Goal: Task Accomplishment & Management: Manage account settings

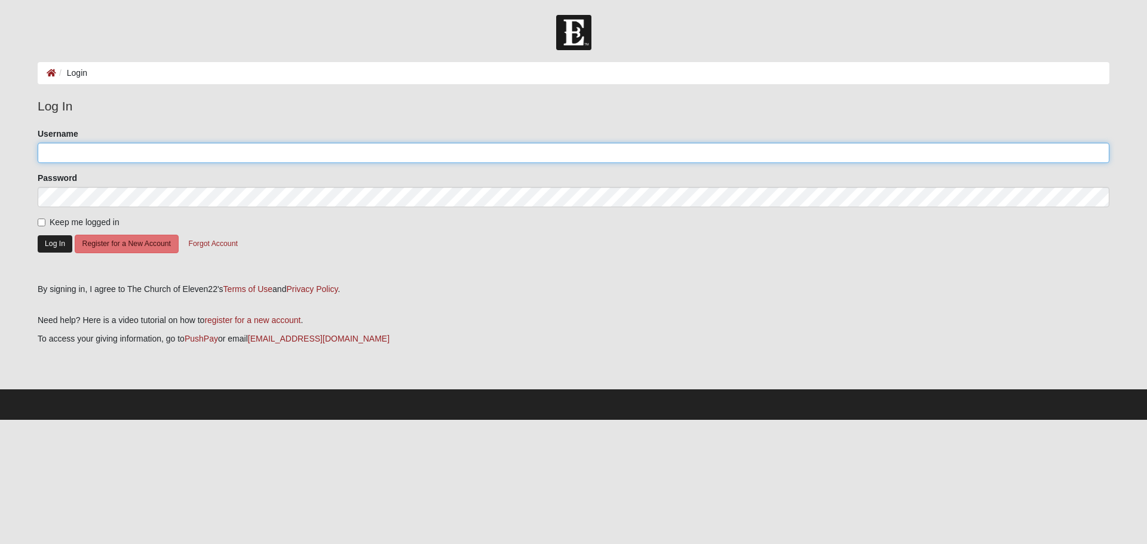
type input "[EMAIL_ADDRESS][DOMAIN_NAME]"
click at [48, 241] on button "Log In" at bounding box center [55, 243] width 35 height 17
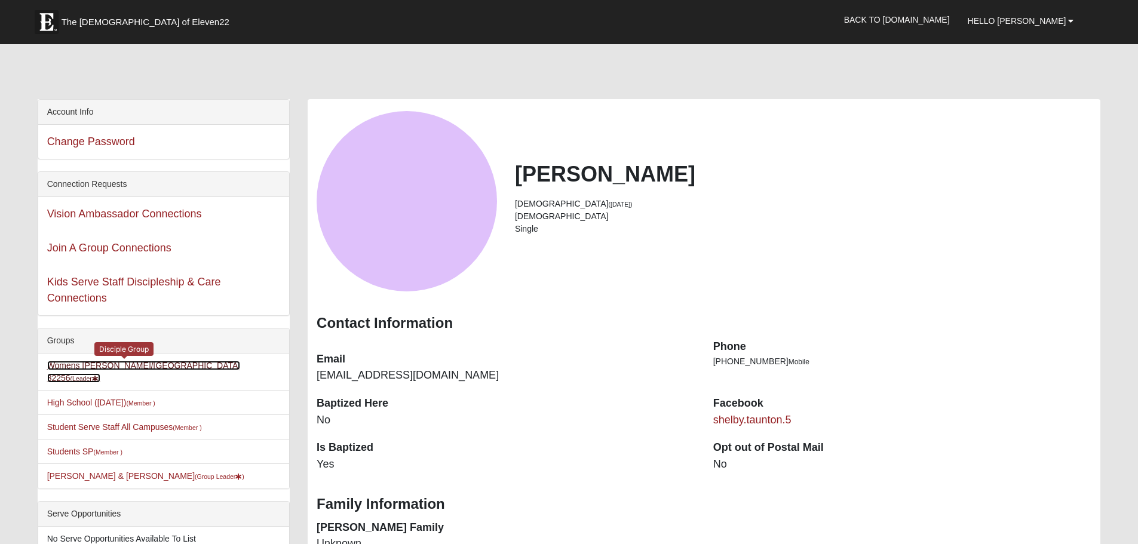
click at [122, 361] on link "Womens [PERSON_NAME]/[GEOGRAPHIC_DATA] 32256 (Leader )" at bounding box center [144, 372] width 194 height 22
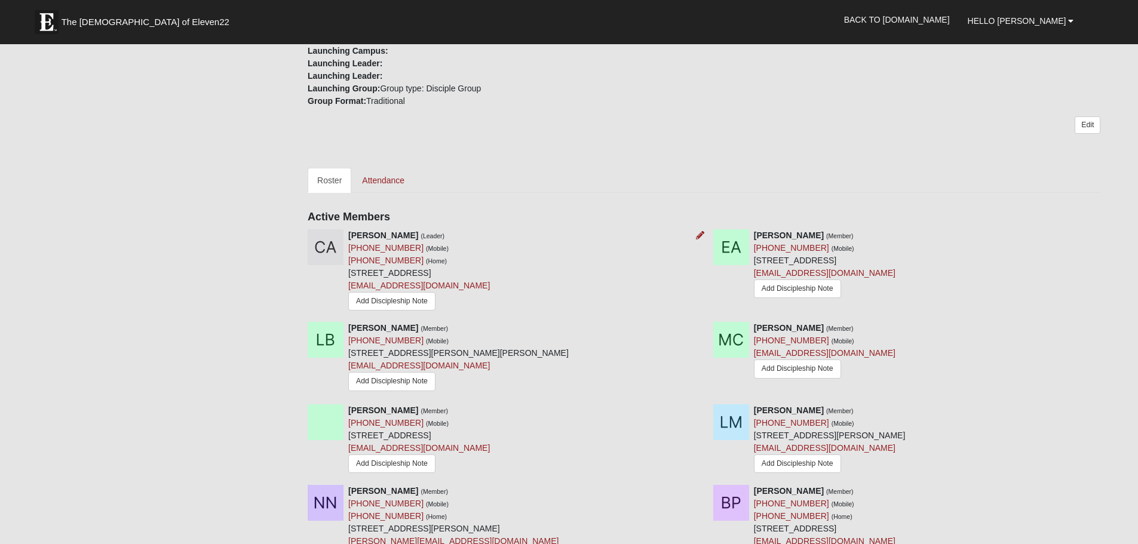
scroll to position [299, 0]
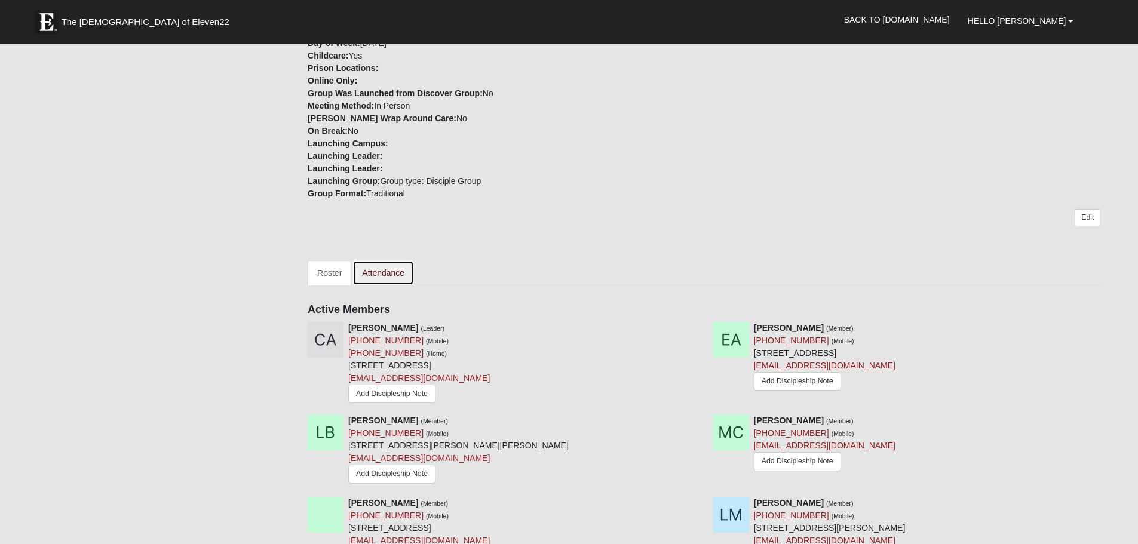
click at [375, 273] on link "Attendance" at bounding box center [383, 272] width 62 height 25
click at [376, 278] on link "Attendance" at bounding box center [383, 272] width 62 height 25
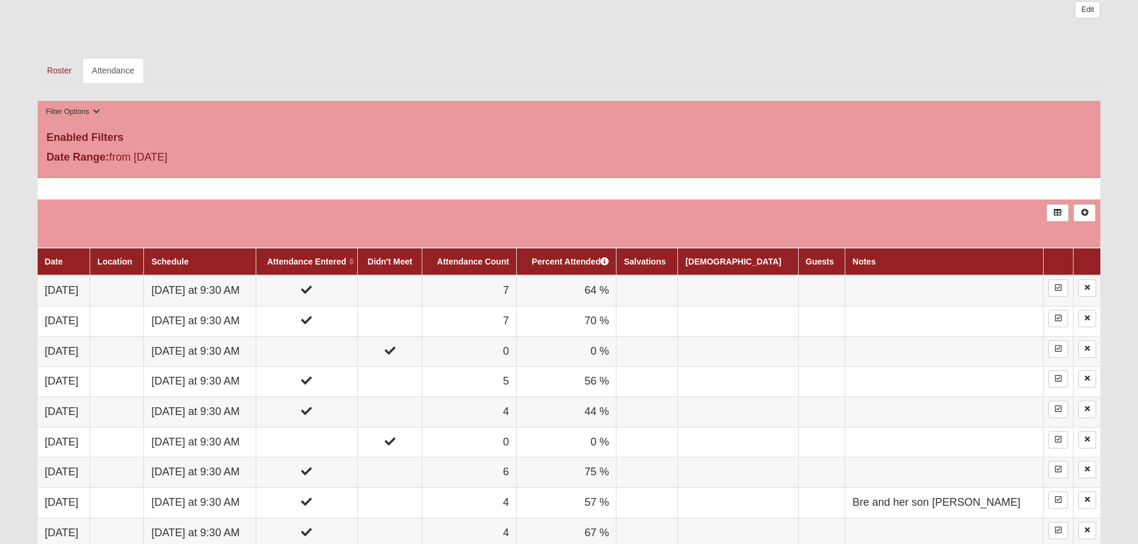
scroll to position [538, 0]
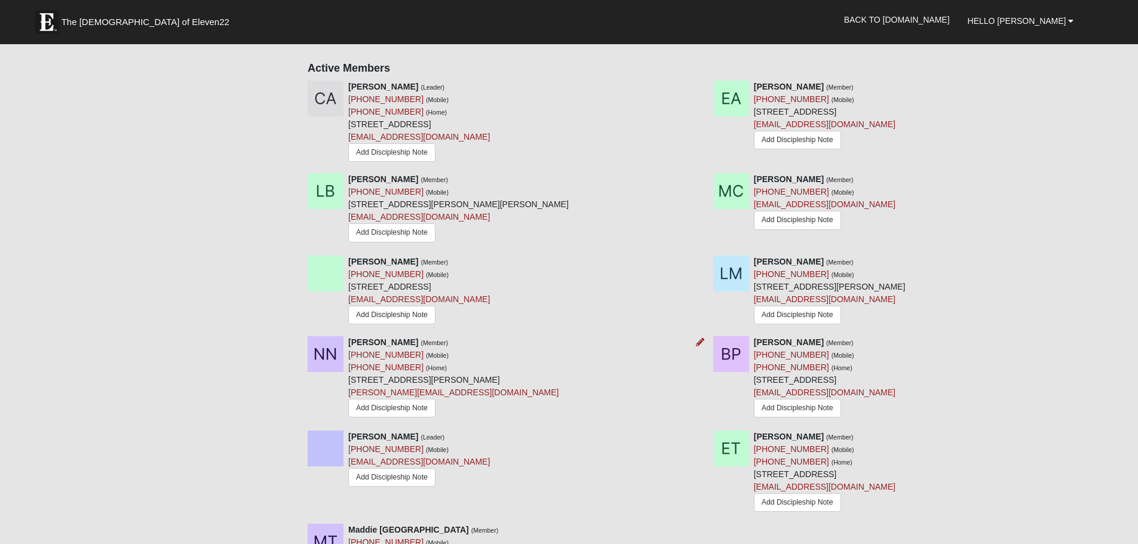
scroll to position [538, 0]
click at [703, 260] on icon at bounding box center [700, 264] width 8 height 8
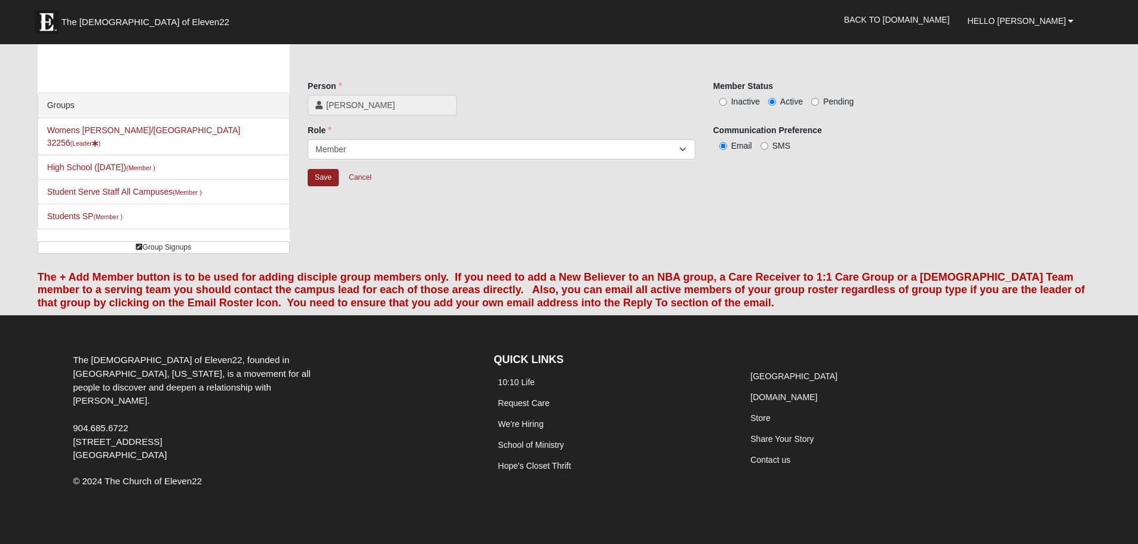
click at [732, 104] on span "Inactive" at bounding box center [745, 102] width 29 height 10
click at [727, 104] on input "Inactive" at bounding box center [723, 102] width 8 height 8
radio input "true"
click at [324, 182] on input "Save" at bounding box center [323, 177] width 31 height 17
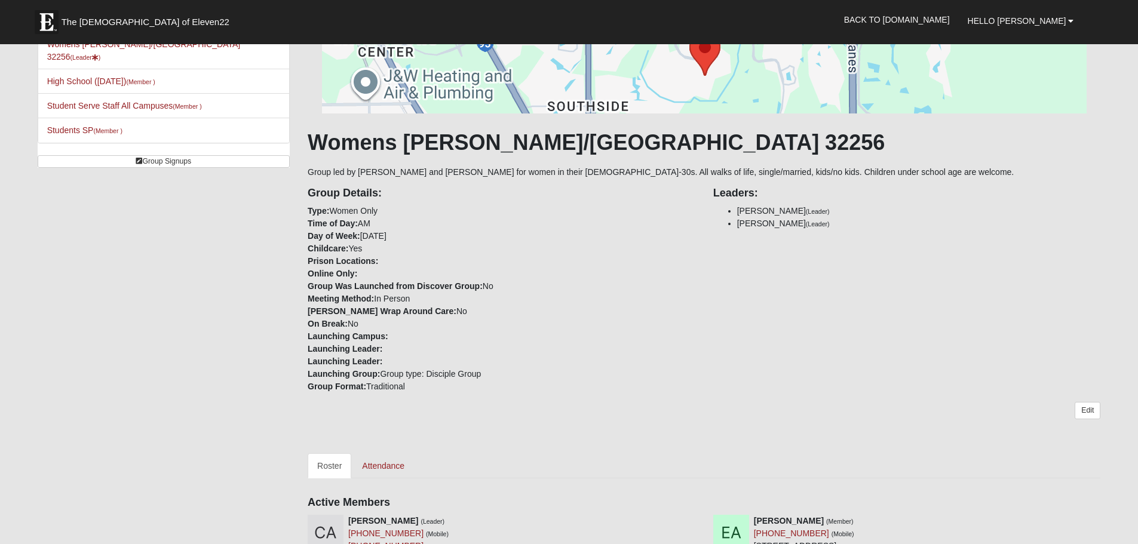
scroll to position [255, 0]
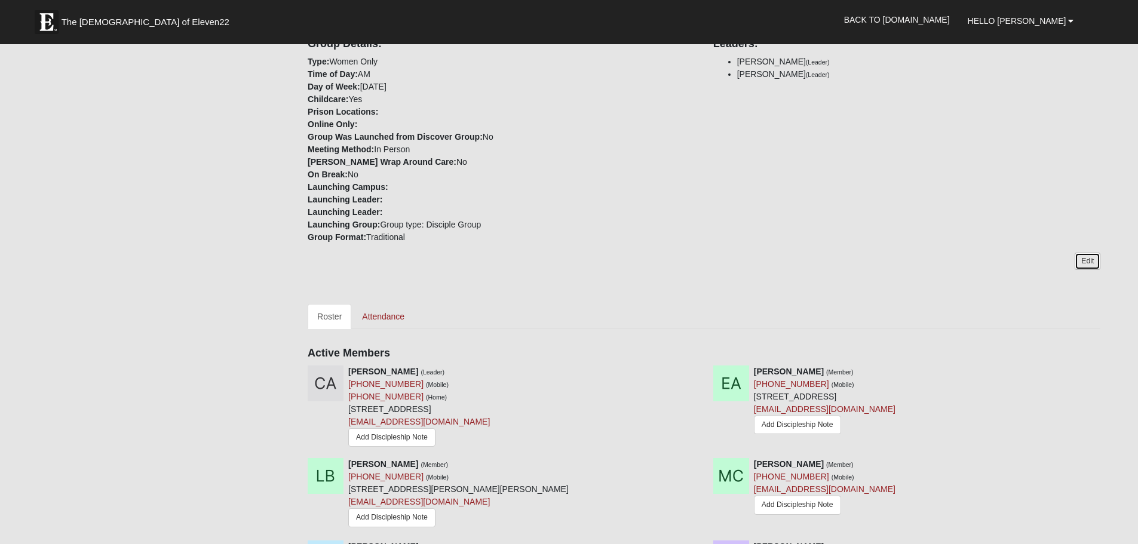
click at [1084, 261] on link "Edit" at bounding box center [1088, 261] width 26 height 17
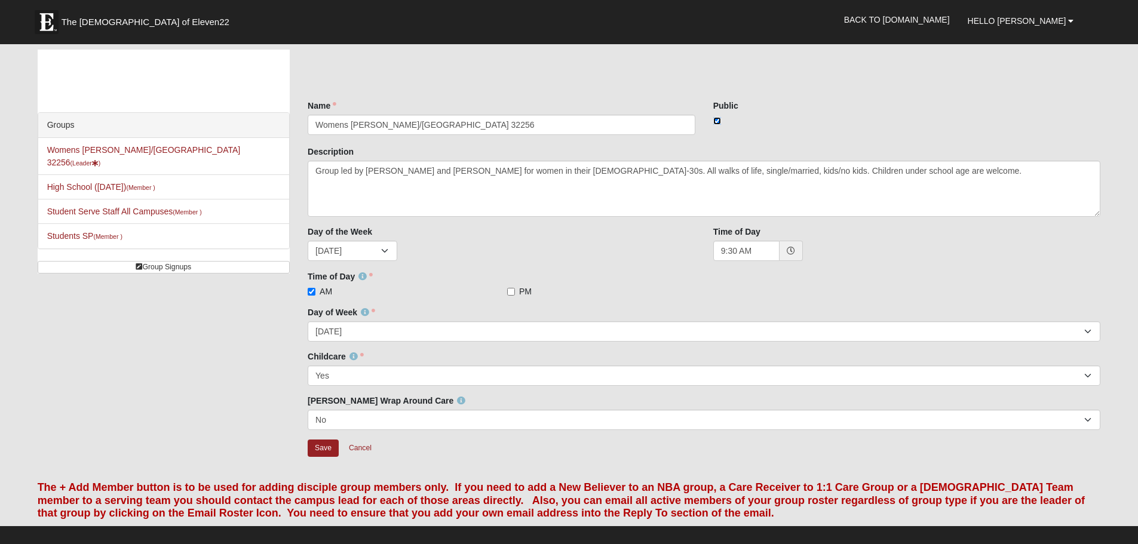
click at [719, 121] on input "checkbox" at bounding box center [717, 121] width 8 height 8
checkbox input "false"
click at [325, 453] on input "Save" at bounding box center [323, 448] width 31 height 17
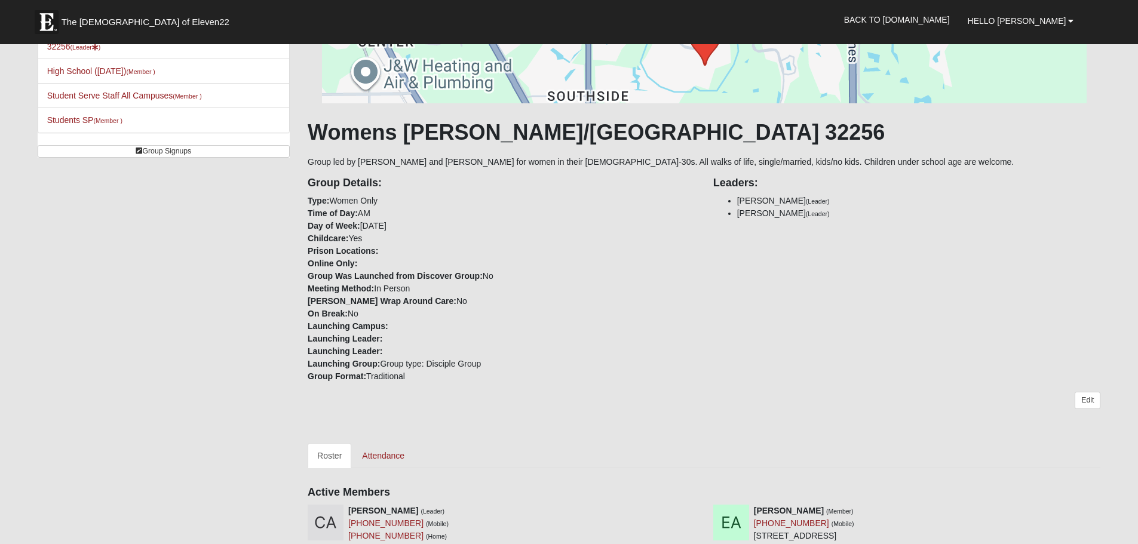
scroll to position [299, 0]
